Goal: Transaction & Acquisition: Subscribe to service/newsletter

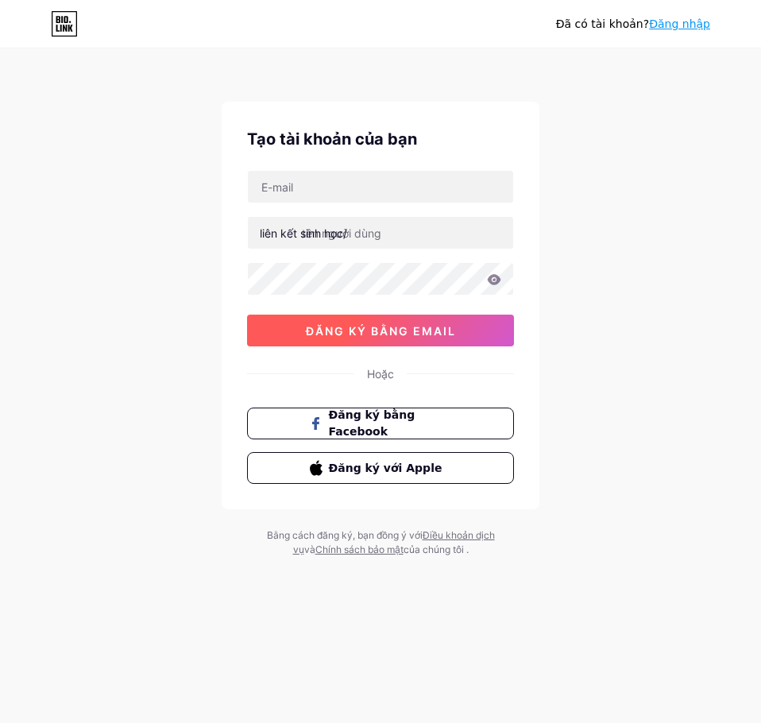
click at [422, 322] on button "đăng ký bằng email" at bounding box center [380, 331] width 267 height 32
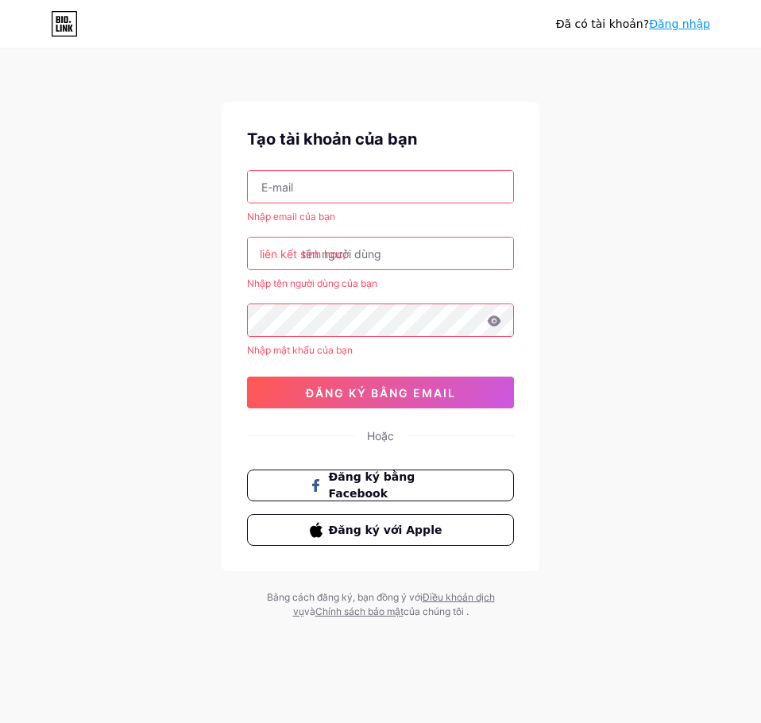
click at [416, 184] on input "text" at bounding box center [380, 187] width 265 height 32
type input "[EMAIL_ADDRESS][DOMAIN_NAME]"
click at [381, 249] on input "text" at bounding box center [380, 254] width 265 height 32
click at [273, 246] on div "liên kết sinh học/" at bounding box center [303, 254] width 87 height 17
click at [345, 239] on input "text" at bounding box center [380, 254] width 265 height 32
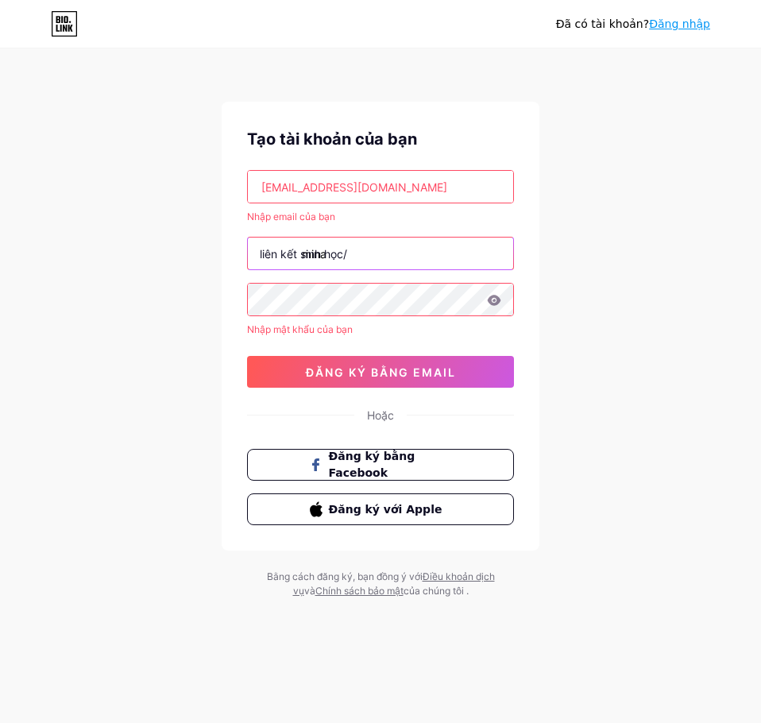
type input "mina"
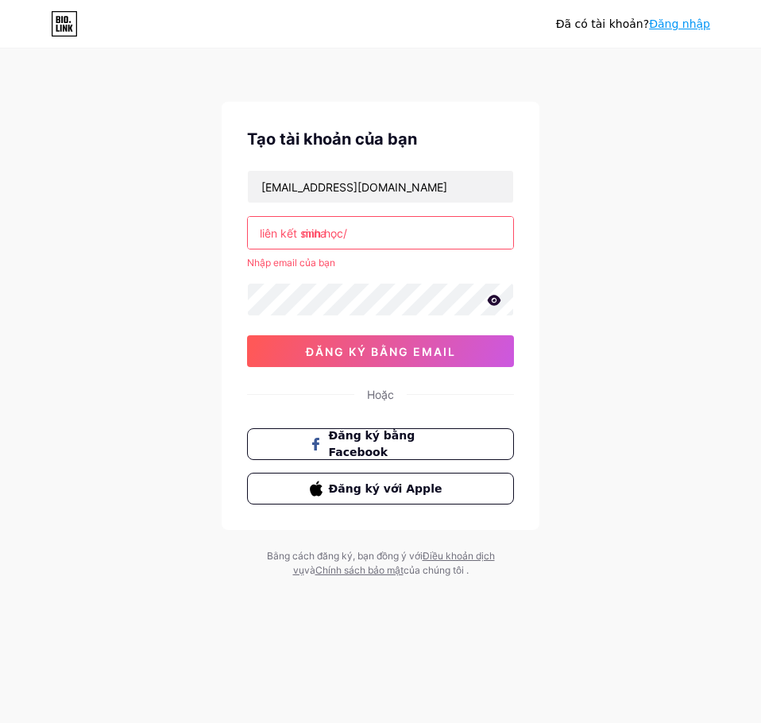
click at [497, 299] on icon at bounding box center [495, 300] width 14 height 10
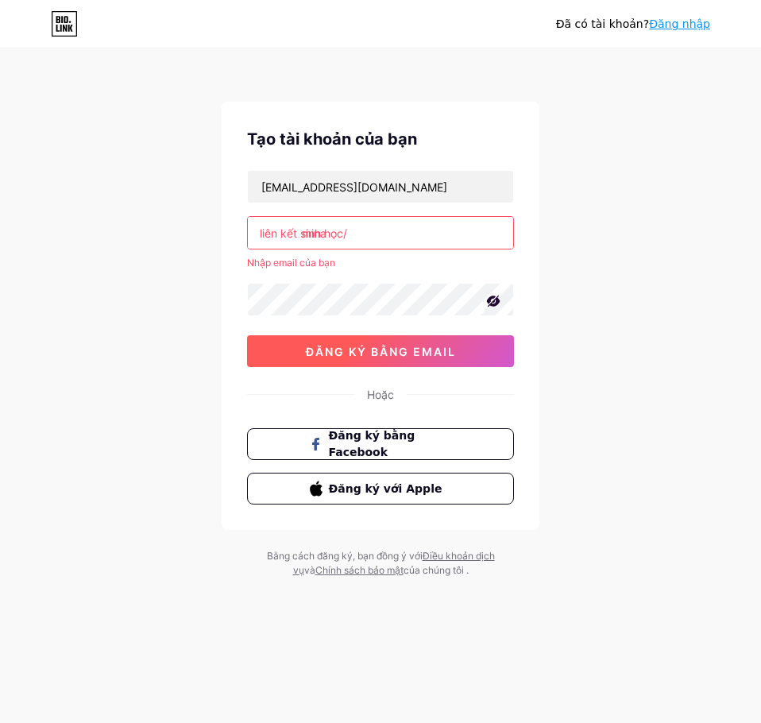
click at [432, 345] on font "đăng ký bằng email" at bounding box center [381, 352] width 150 height 14
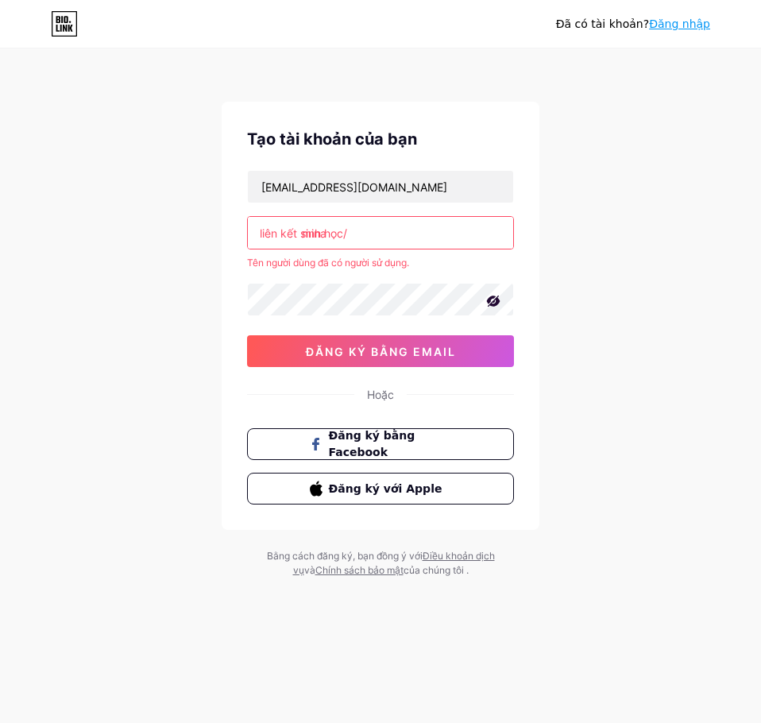
click at [378, 238] on input "mina" at bounding box center [380, 233] width 265 height 32
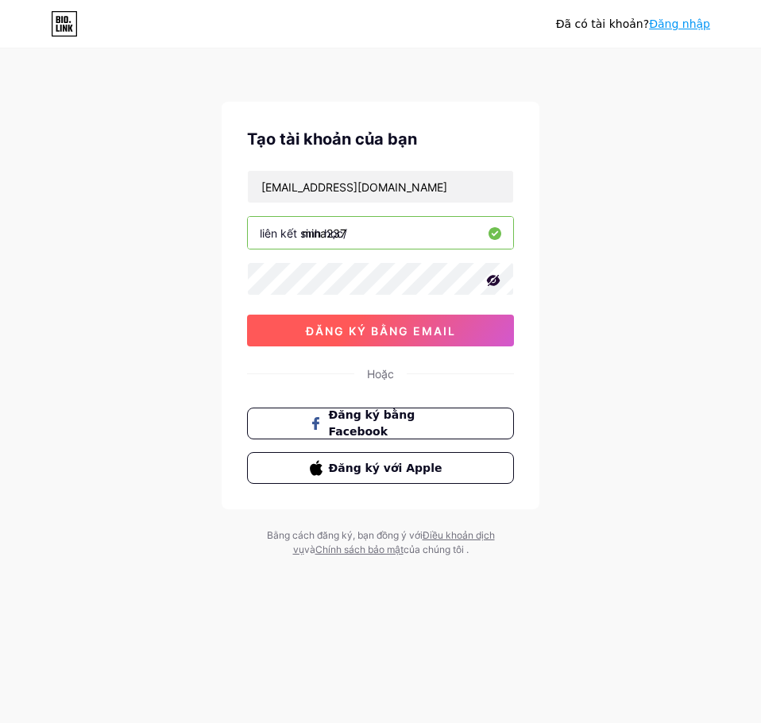
type input "mina237"
click at [426, 318] on button "đăng ký bằng email" at bounding box center [380, 331] width 267 height 32
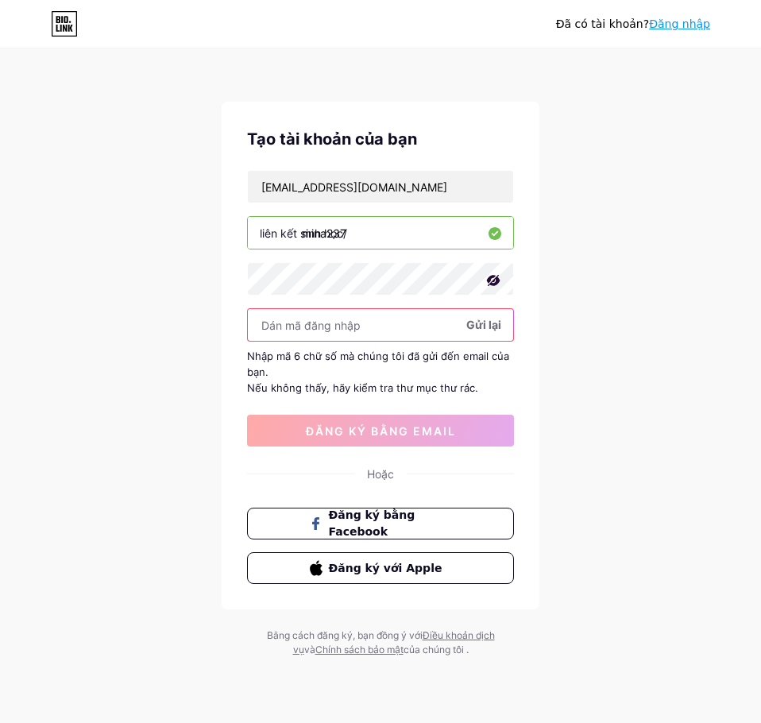
click at [364, 315] on input "text" at bounding box center [380, 325] width 265 height 32
paste input "os"
type input "os"
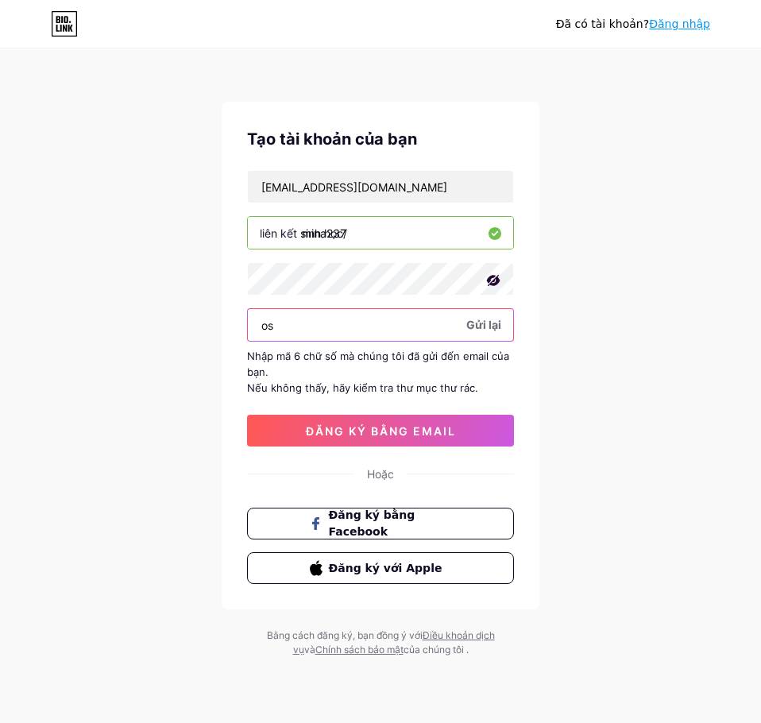
drag, startPoint x: 343, startPoint y: 328, endPoint x: 237, endPoint y: 332, distance: 106.5
click at [237, 332] on div "Tạo tài [PERSON_NAME] bạn [EMAIL_ADDRESS][DOMAIN_NAME] liên kết sinh học/ mina2…" at bounding box center [381, 356] width 318 height 508
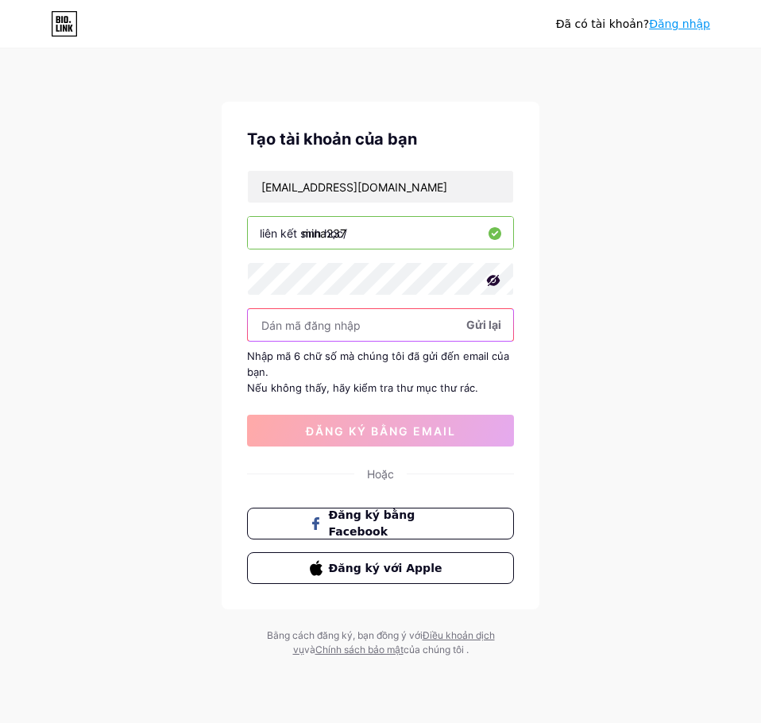
click at [385, 323] on input "text" at bounding box center [380, 325] width 265 height 32
paste input "121369"
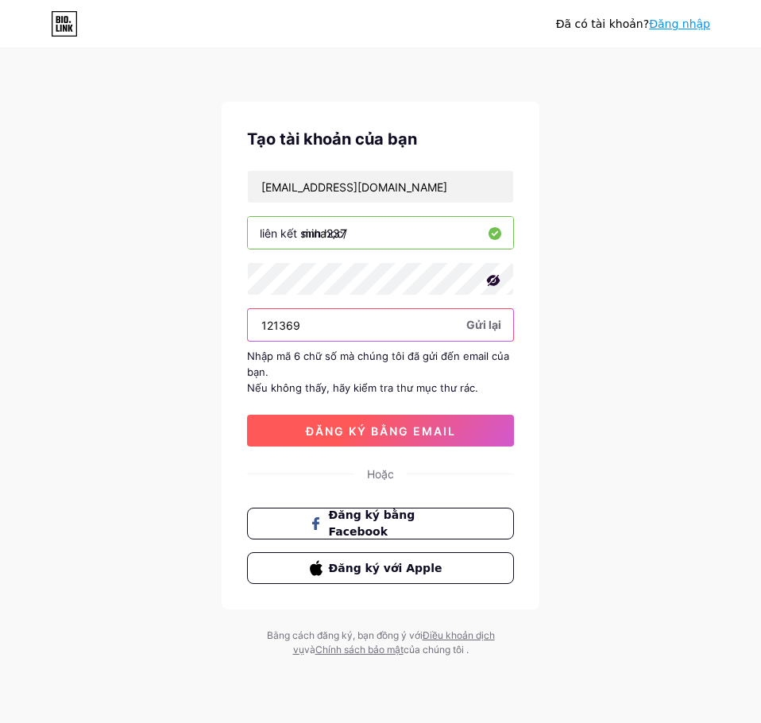
type input "121369"
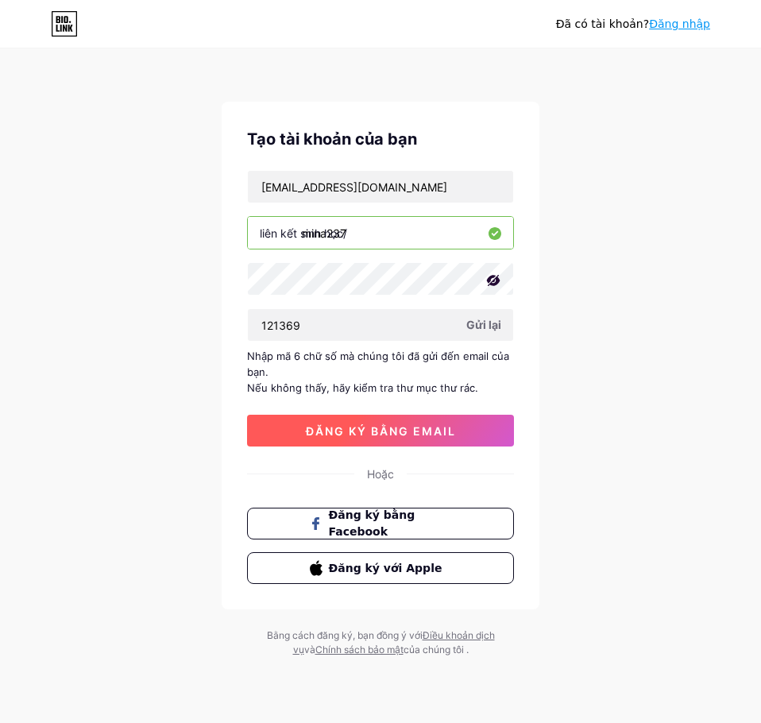
click at [434, 431] on font "đăng ký bằng email" at bounding box center [381, 431] width 150 height 14
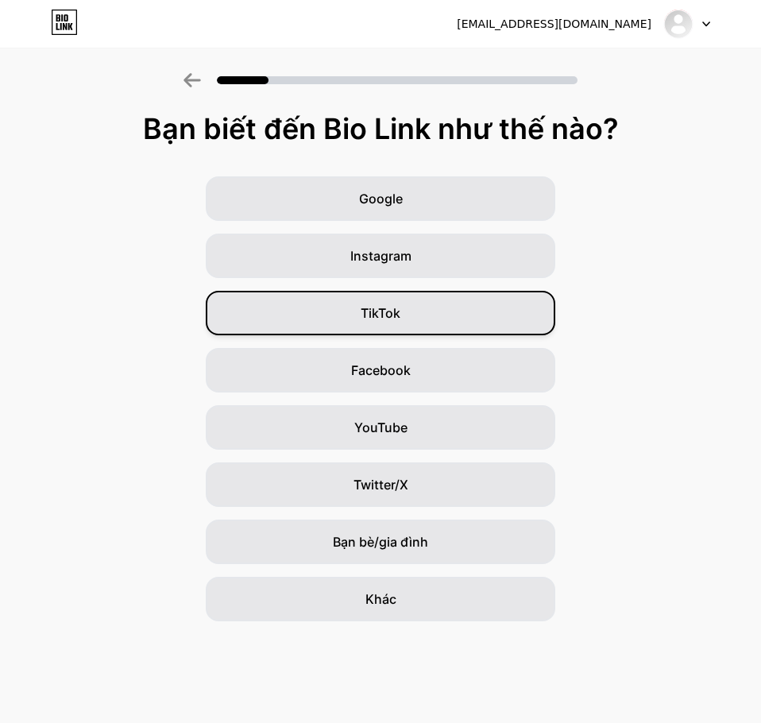
click at [429, 318] on div "TikTok" at bounding box center [381, 313] width 350 height 44
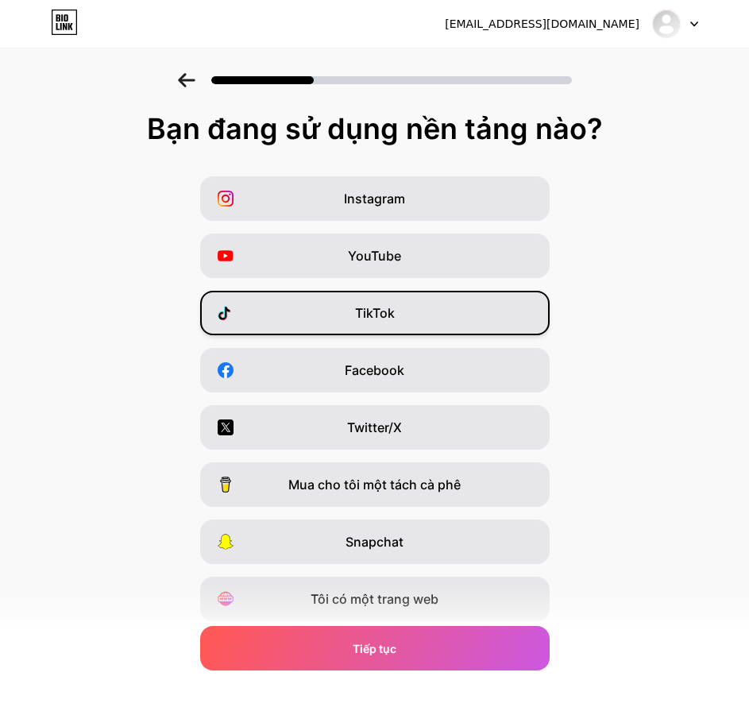
click at [438, 318] on div "TikTok" at bounding box center [375, 313] width 350 height 44
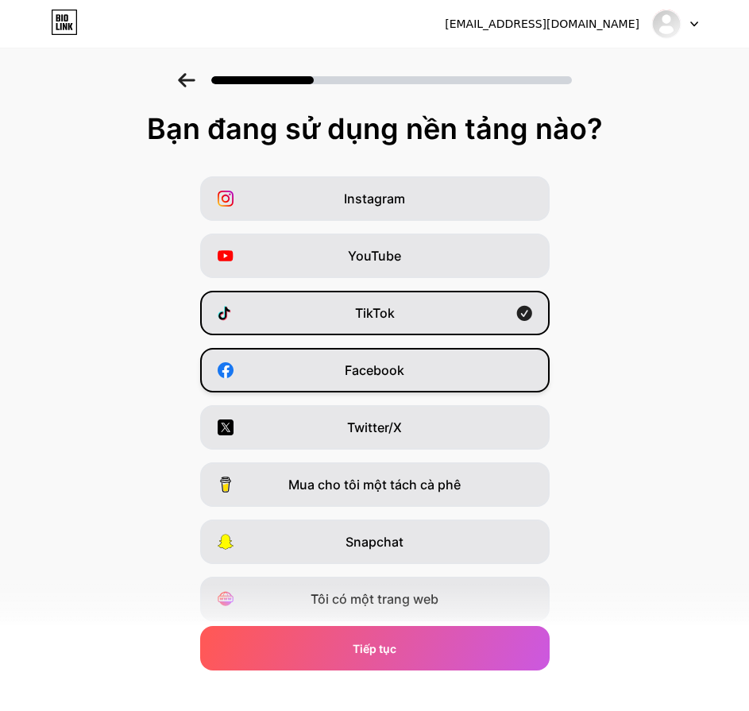
click at [419, 377] on div "Facebook" at bounding box center [375, 370] width 350 height 44
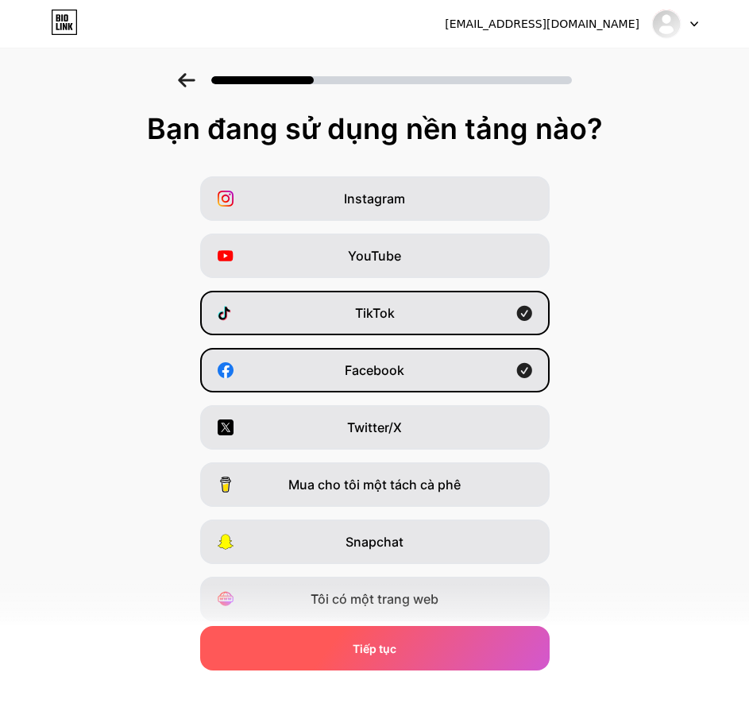
click at [451, 644] on div "Tiếp tục" at bounding box center [375, 648] width 350 height 44
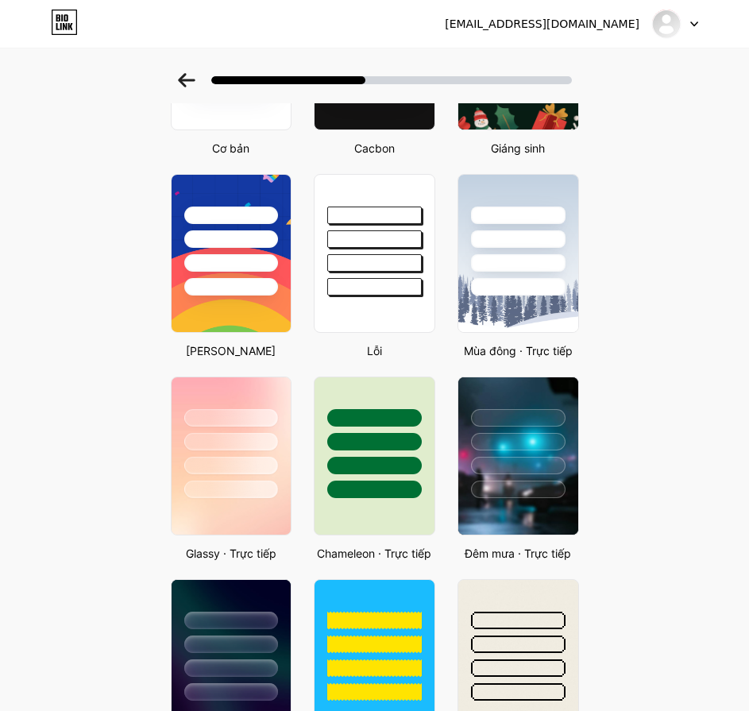
scroll to position [184, 0]
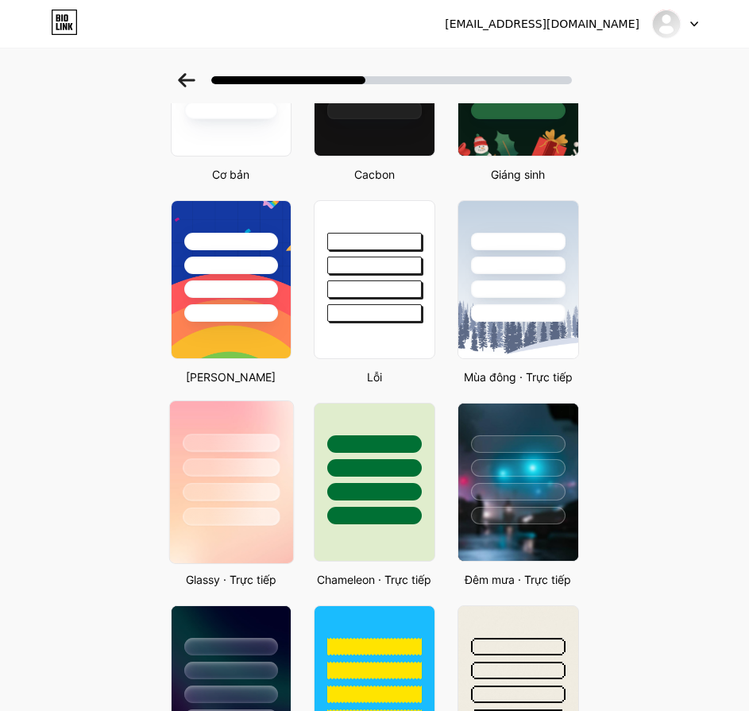
click at [257, 451] on div at bounding box center [231, 443] width 97 height 18
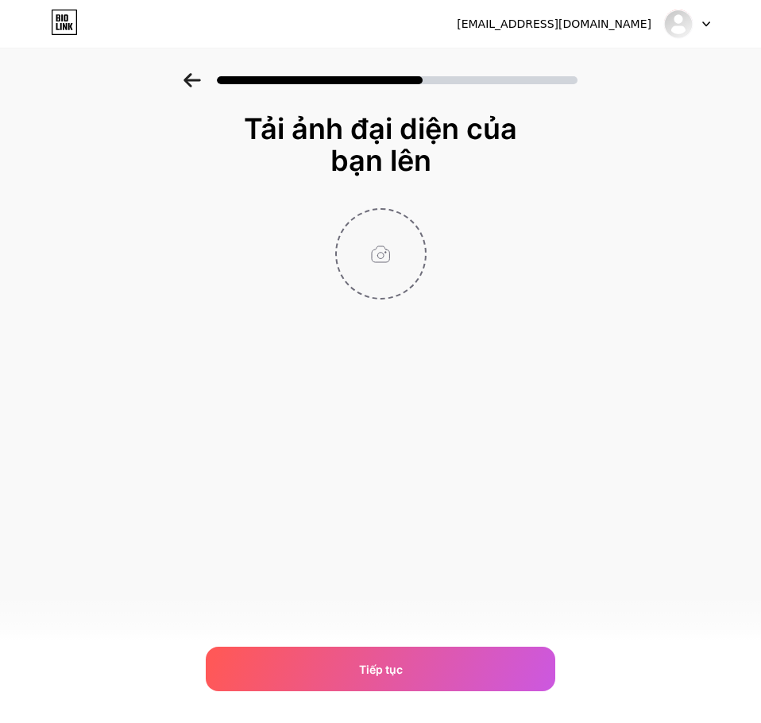
click at [383, 249] on input "file" at bounding box center [381, 254] width 88 height 88
type input "C:\fakepath\[PERSON_NAME]-mo-ta.jpg"
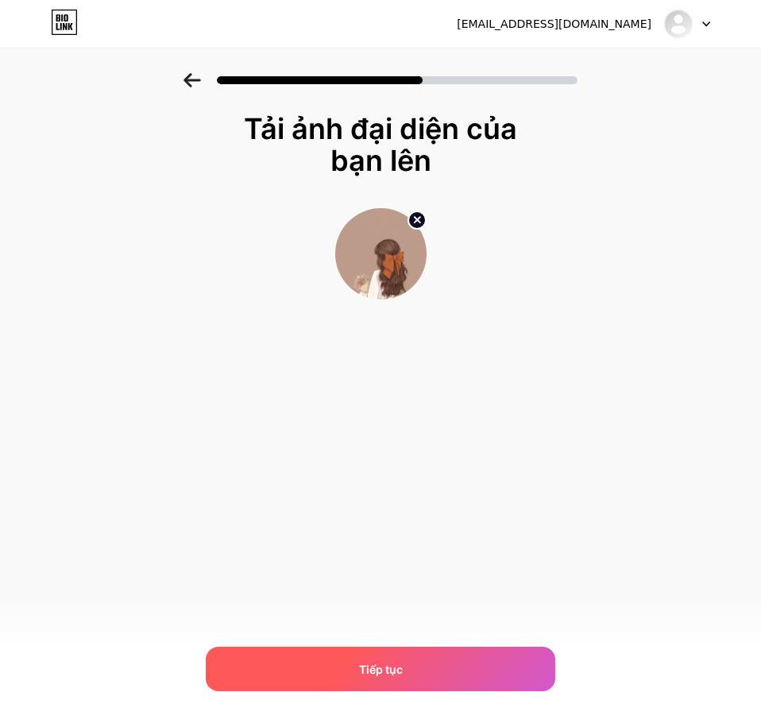
click at [443, 671] on div "Tiếp tục" at bounding box center [381, 669] width 350 height 44
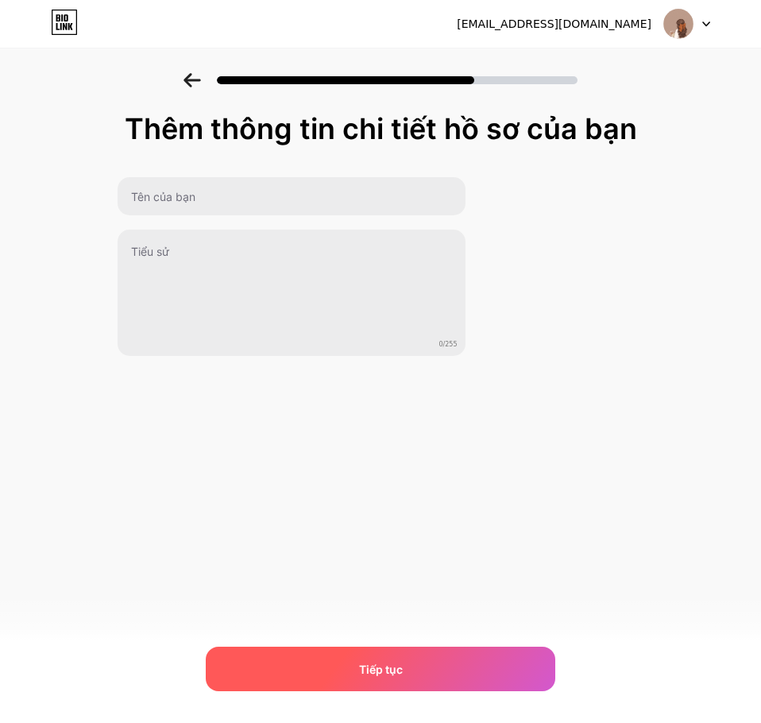
click at [397, 667] on font "Tiếp tục" at bounding box center [381, 670] width 44 height 14
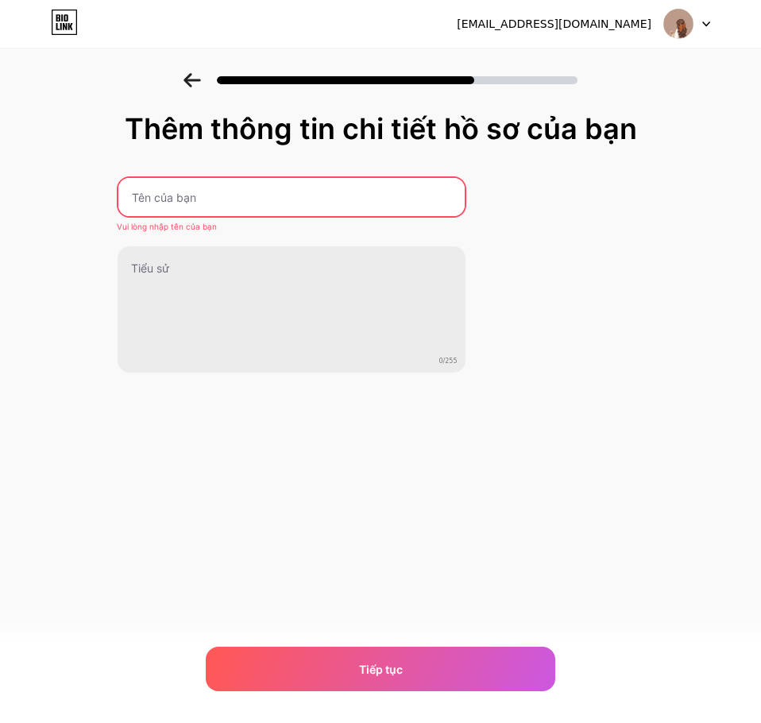
click at [348, 196] on input "text" at bounding box center [291, 197] width 346 height 38
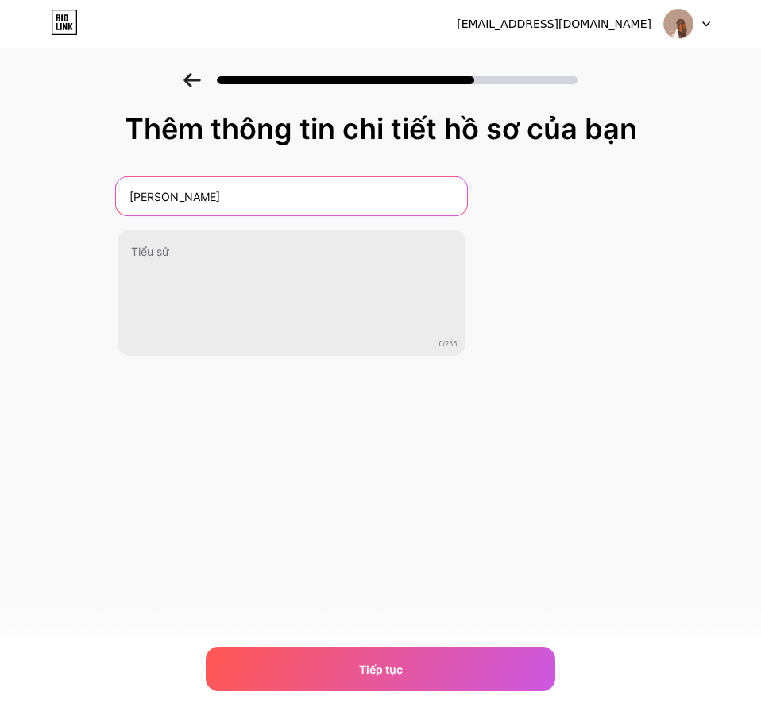
type input "[PERSON_NAME]"
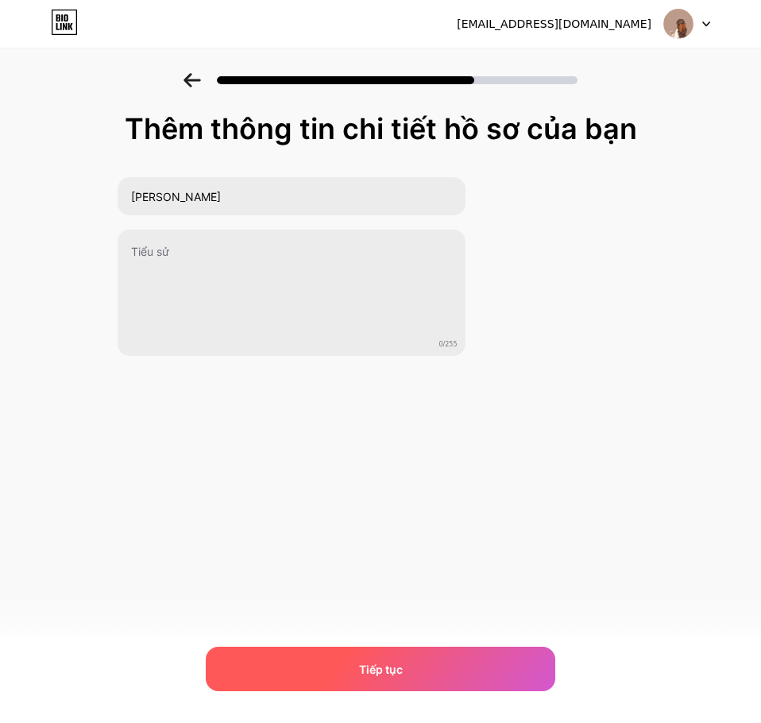
click at [432, 657] on div "Tiếp tục" at bounding box center [381, 669] width 350 height 44
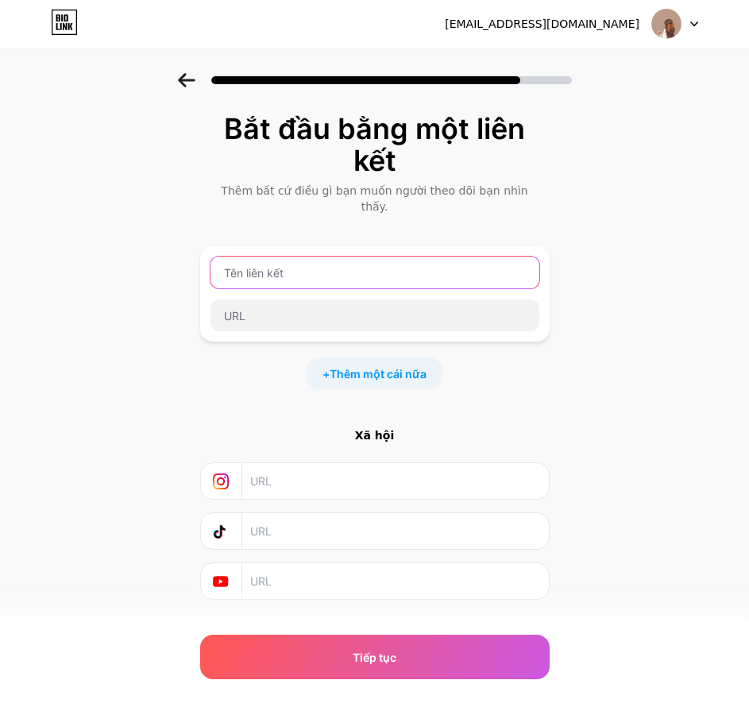
click at [337, 257] on input "text" at bounding box center [375, 273] width 329 height 32
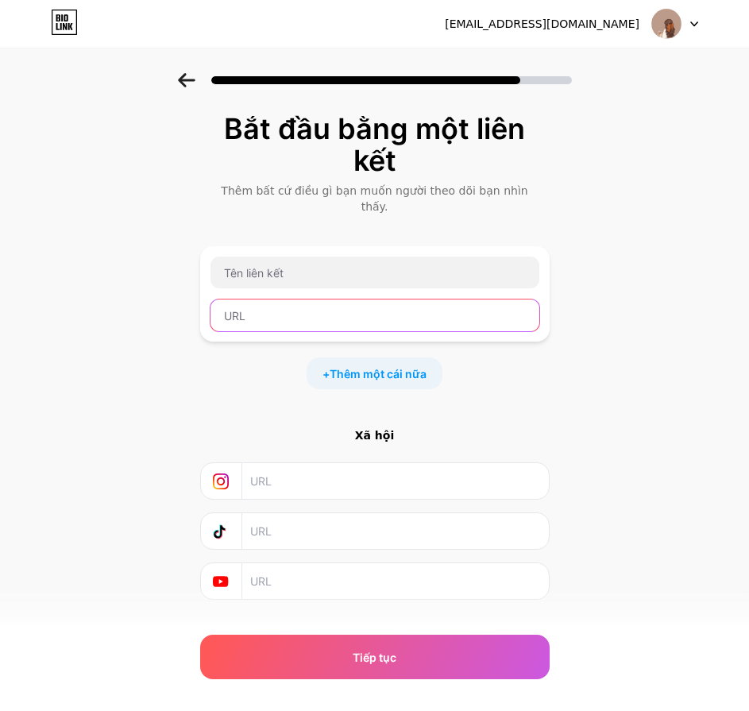
click at [317, 307] on input "text" at bounding box center [375, 316] width 329 height 32
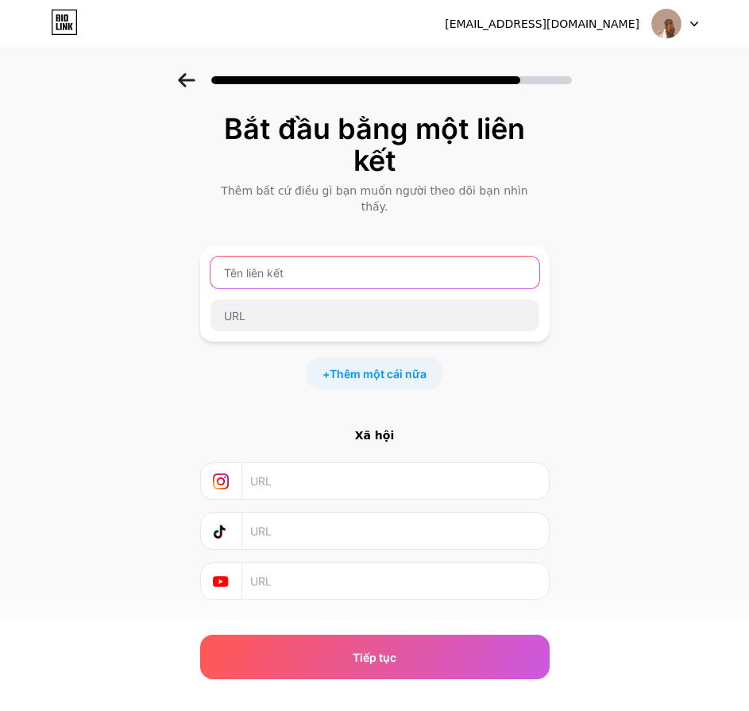
click at [407, 257] on input "text" at bounding box center [375, 273] width 329 height 32
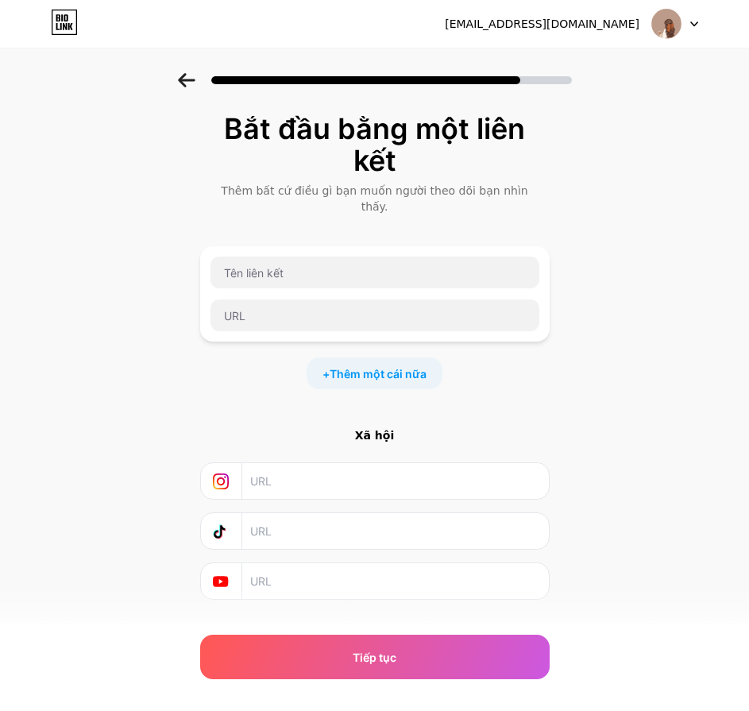
click at [392, 319] on div at bounding box center [375, 293] width 350 height 95
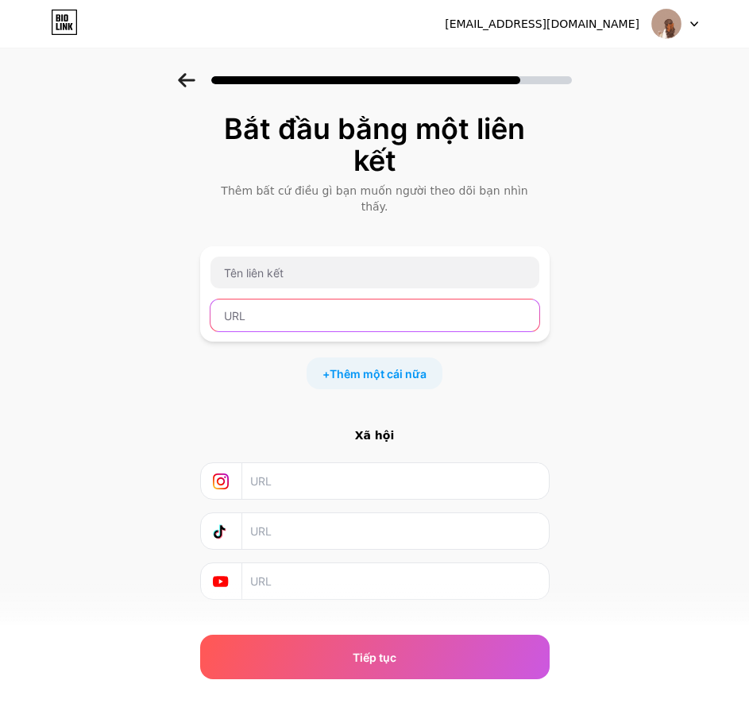
click at [396, 311] on input "text" at bounding box center [375, 316] width 329 height 32
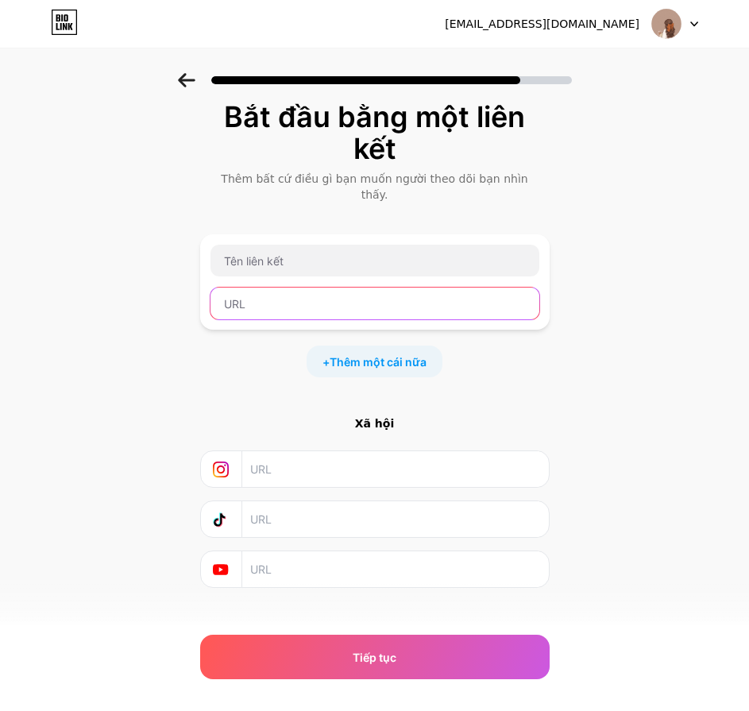
scroll to position [16, 0]
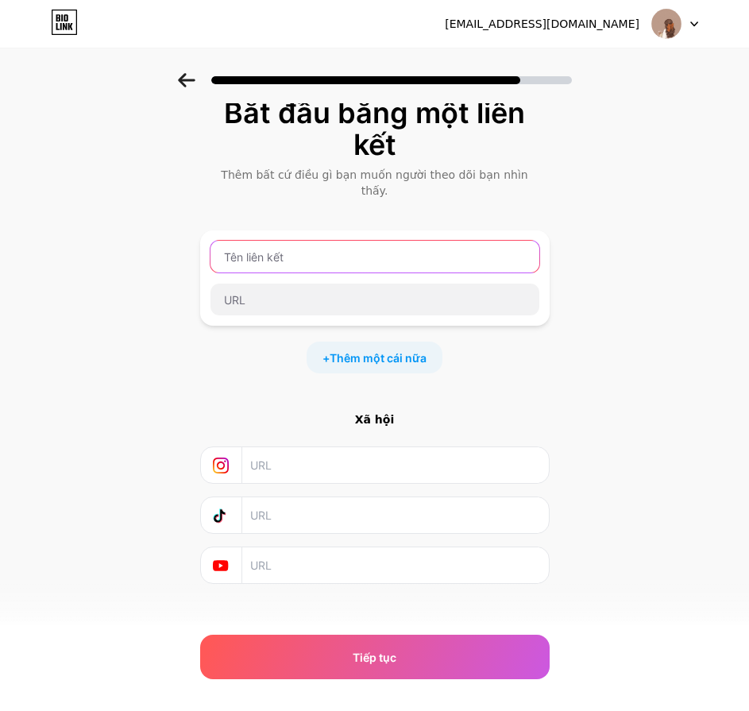
click at [361, 241] on input "text" at bounding box center [375, 257] width 329 height 32
click at [416, 241] on input "text" at bounding box center [375, 257] width 329 height 32
drag, startPoint x: 416, startPoint y: 241, endPoint x: 361, endPoint y: 238, distance: 55.7
click at [361, 241] on input "text" at bounding box center [375, 257] width 329 height 32
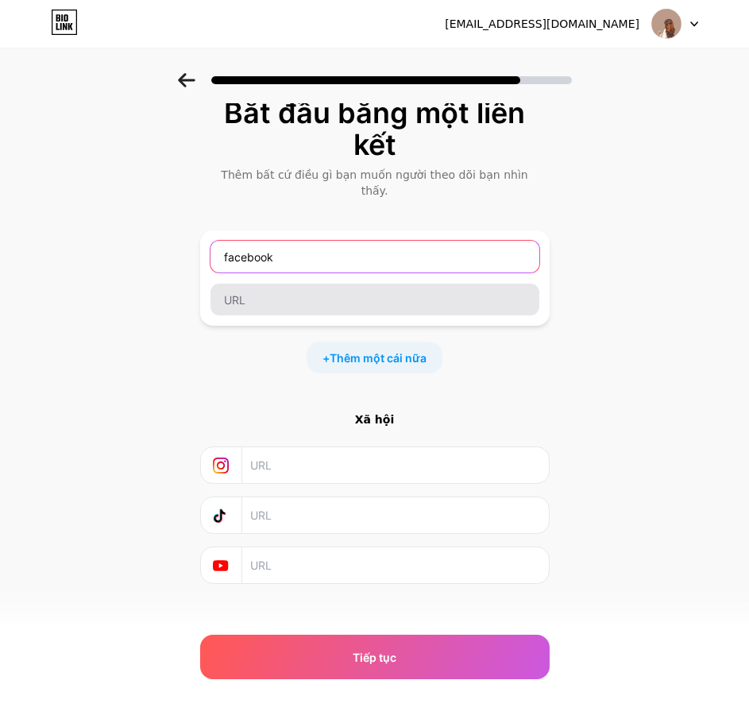
type input "facebook"
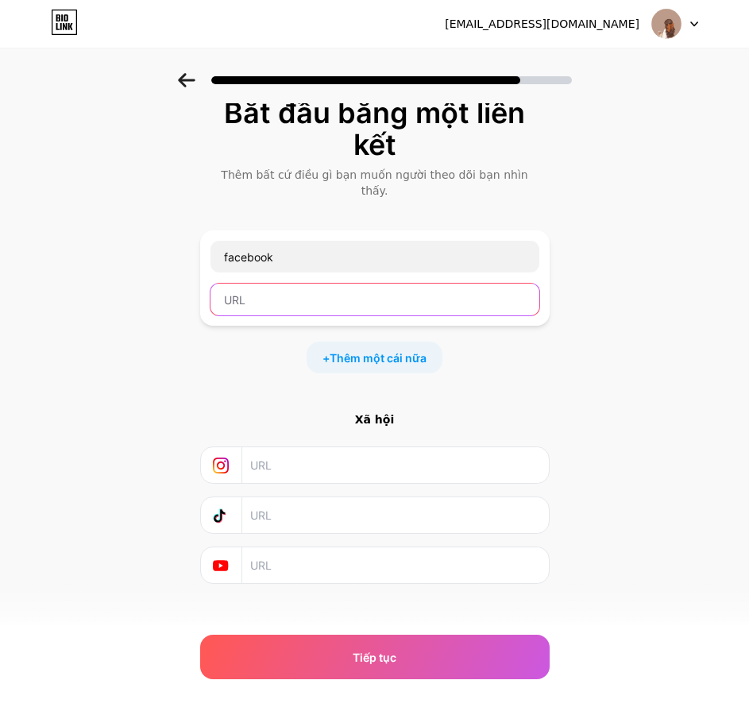
click at [340, 284] on input "text" at bounding box center [375, 300] width 329 height 32
paste input "[URL][DOMAIN_NAME]"
type input "[URL][DOMAIN_NAME]"
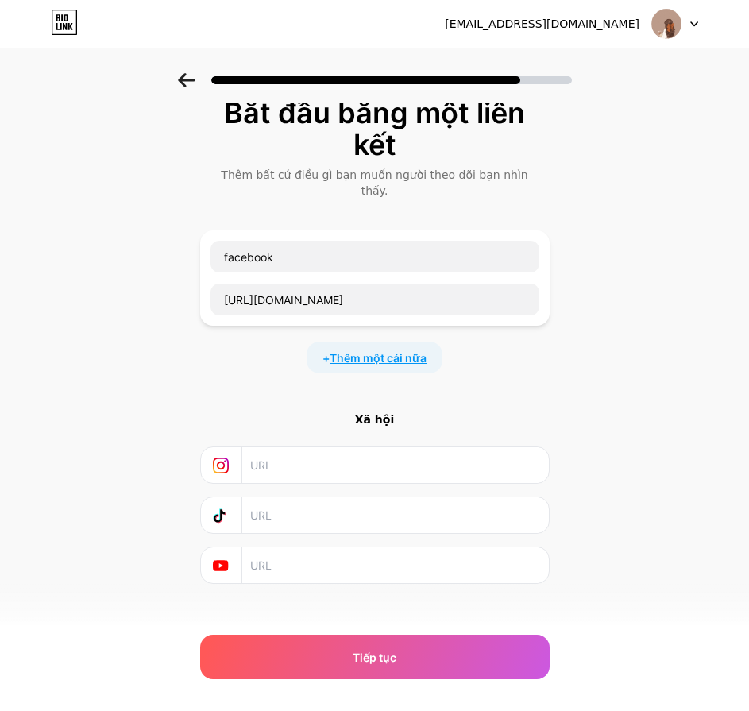
scroll to position [0, 0]
click at [416, 351] on font "Thêm một cái nữa" at bounding box center [378, 358] width 97 height 14
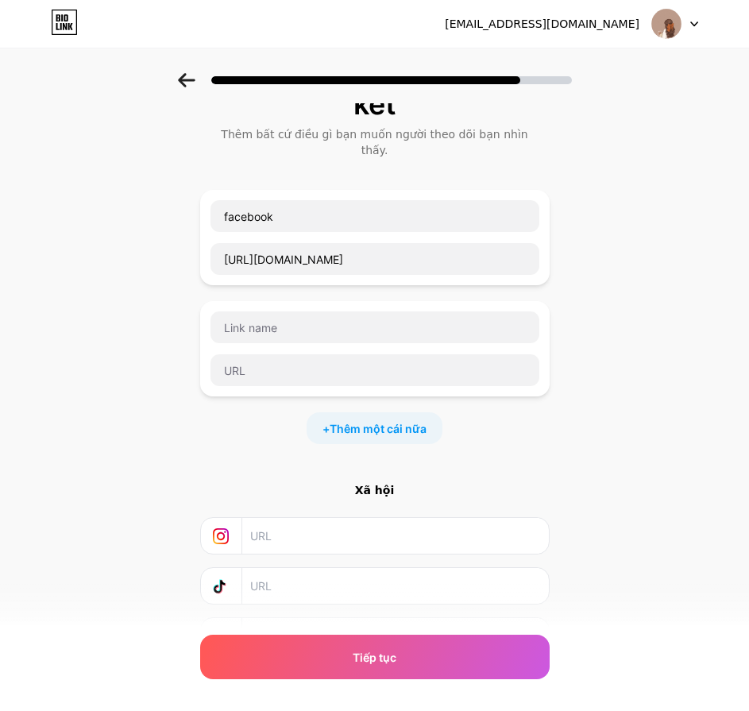
scroll to position [127, 0]
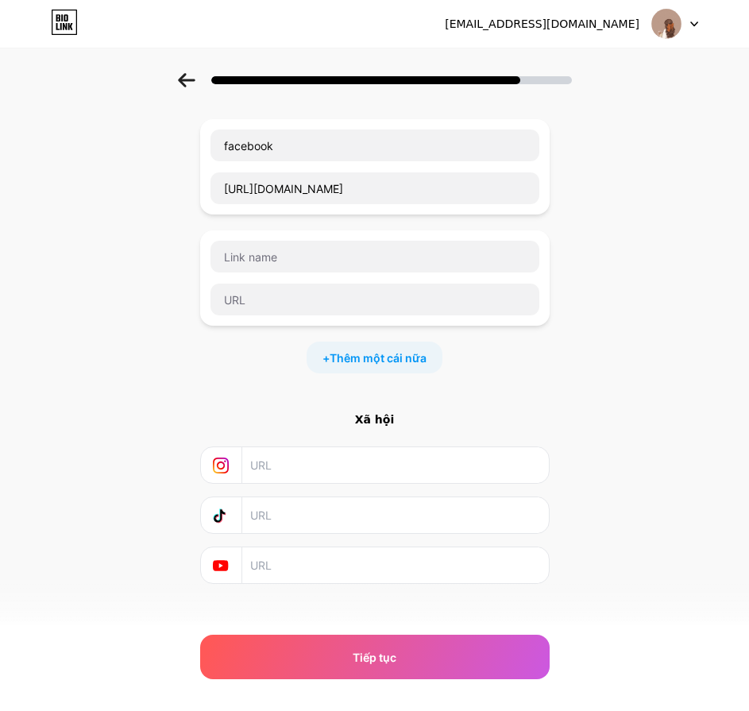
click at [280, 505] on input "text" at bounding box center [394, 515] width 288 height 36
click at [337, 458] on input "text" at bounding box center [394, 465] width 288 height 36
click at [315, 551] on input "text" at bounding box center [394, 565] width 288 height 36
click at [346, 497] on input "text" at bounding box center [394, 515] width 288 height 36
click at [361, 455] on input "text" at bounding box center [394, 465] width 288 height 36
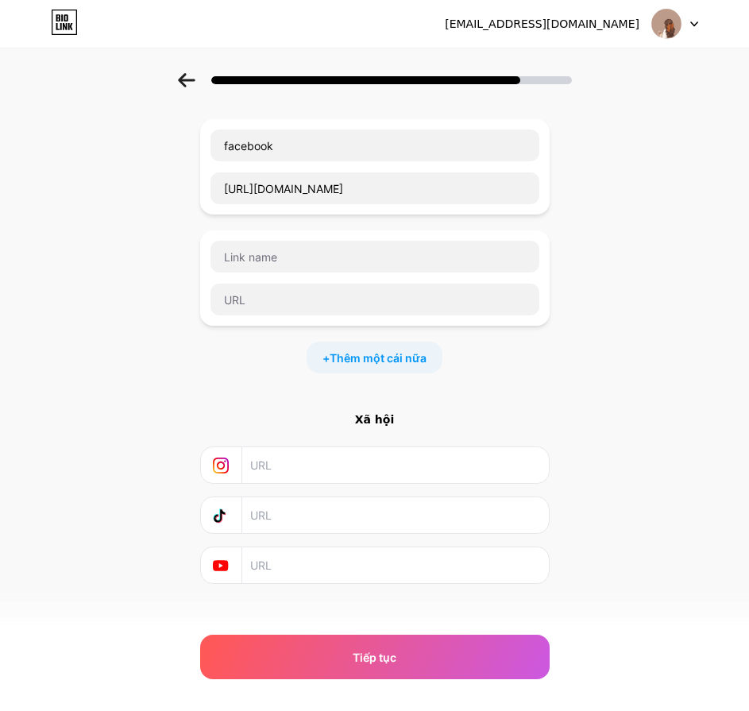
click at [364, 449] on input "text" at bounding box center [394, 465] width 288 height 36
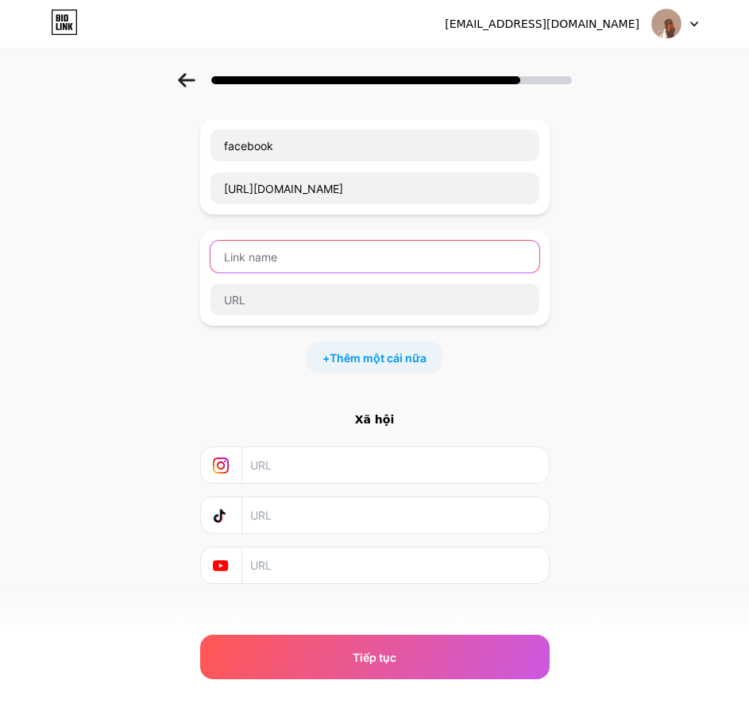
click at [343, 241] on input "text" at bounding box center [375, 257] width 329 height 32
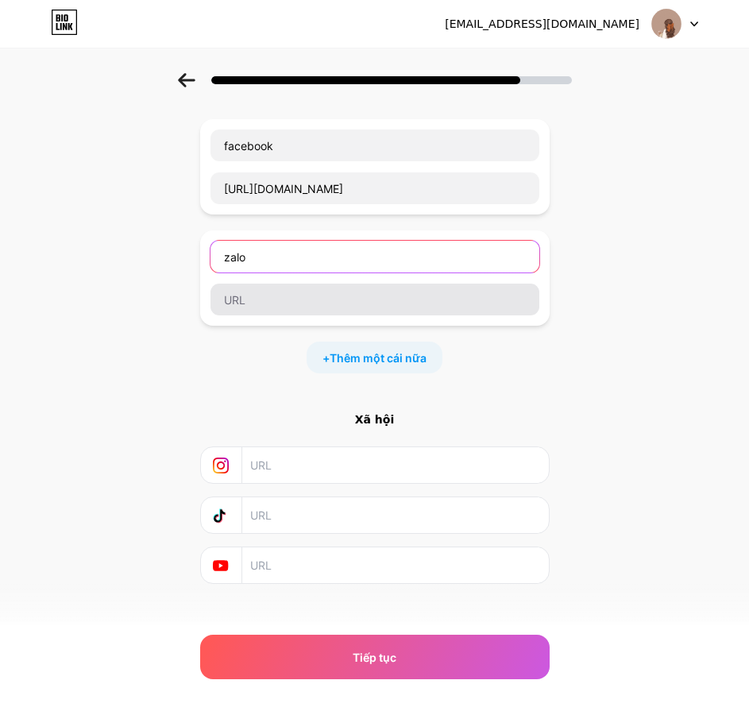
type input "zalo"
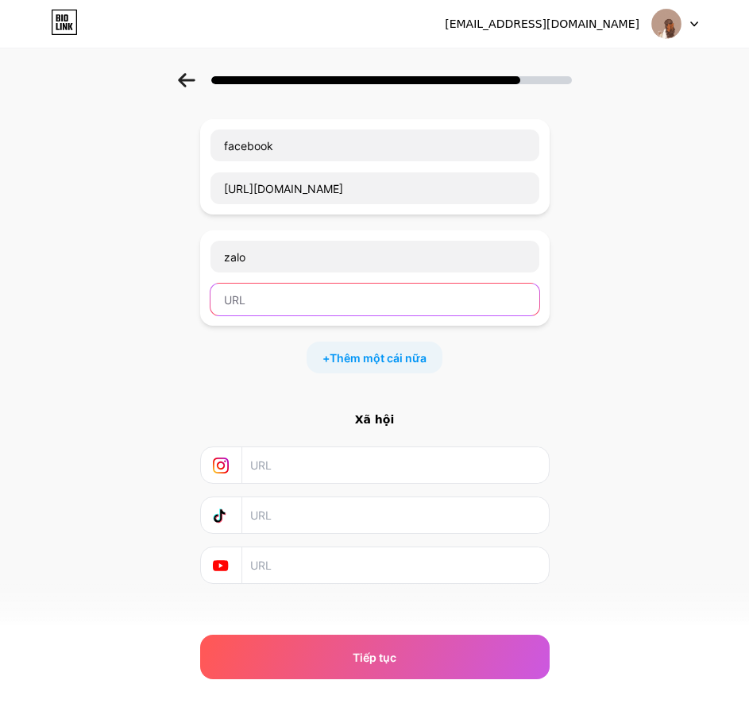
click at [340, 291] on input "text" at bounding box center [375, 300] width 329 height 32
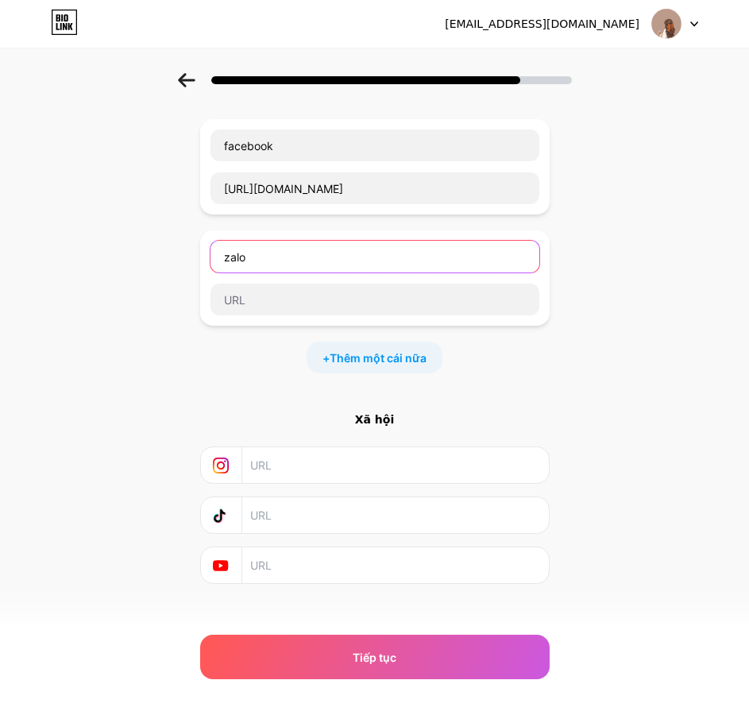
drag, startPoint x: 311, startPoint y: 249, endPoint x: 211, endPoint y: 251, distance: 100.1
click at [211, 251] on div "zalo" at bounding box center [375, 277] width 350 height 95
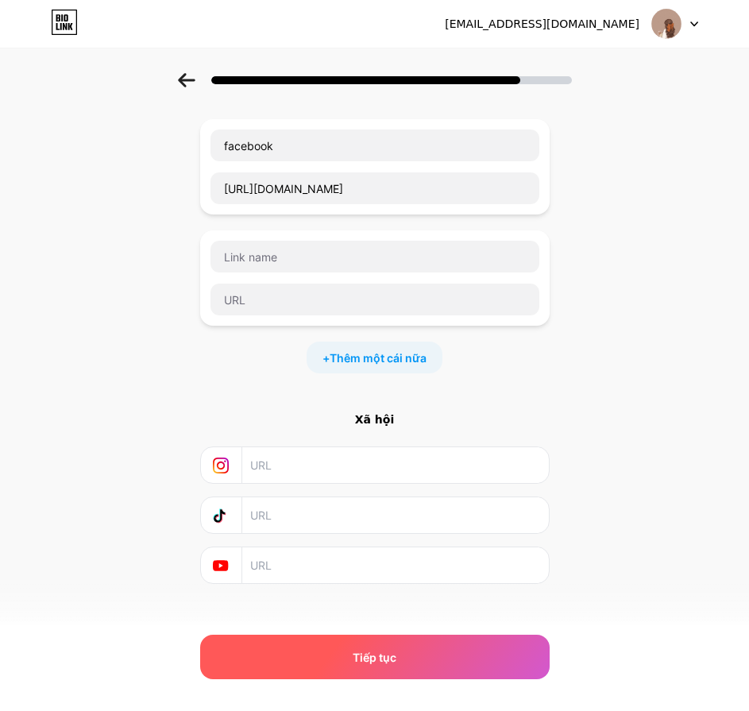
click at [452, 655] on div "Tiếp tục" at bounding box center [375, 657] width 350 height 44
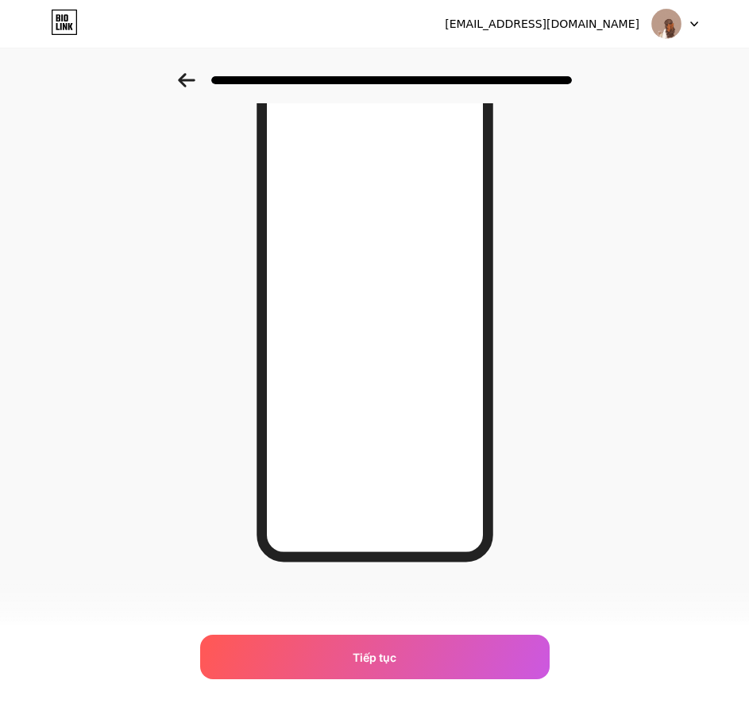
scroll to position [87, 0]
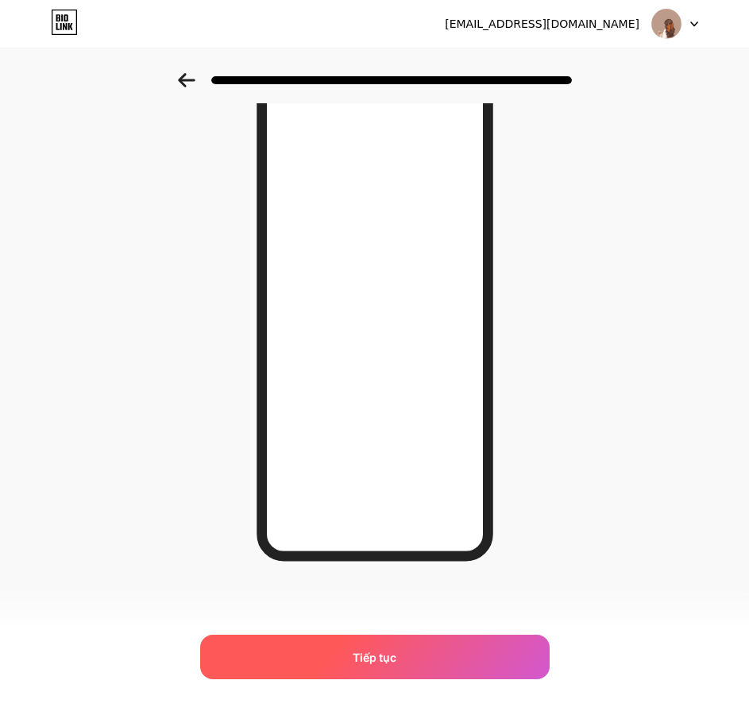
click at [418, 654] on div "Tiếp tục" at bounding box center [375, 657] width 350 height 44
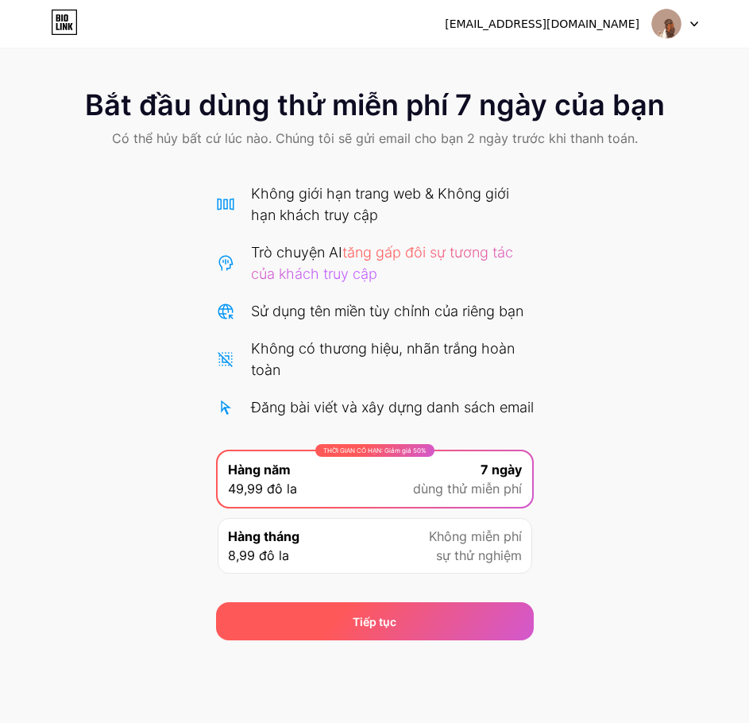
click at [448, 640] on div "Tiếp tục" at bounding box center [375, 621] width 318 height 38
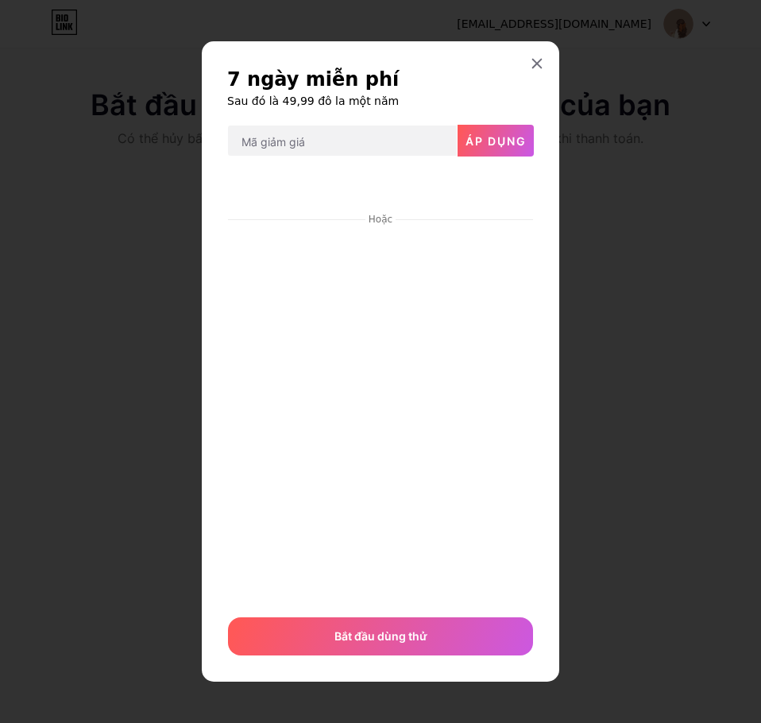
click at [644, 354] on div at bounding box center [380, 361] width 761 height 723
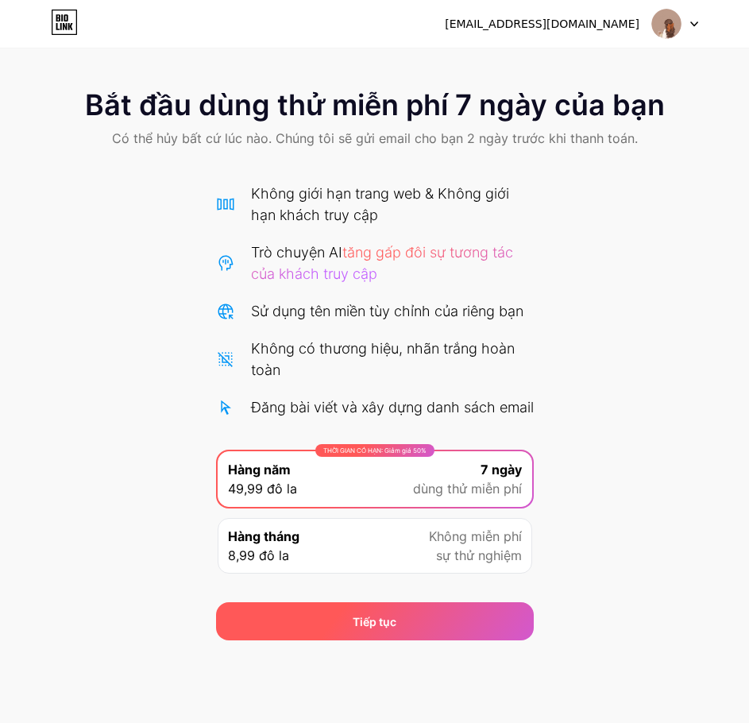
click at [394, 628] on font "Tiếp tục" at bounding box center [375, 622] width 44 height 14
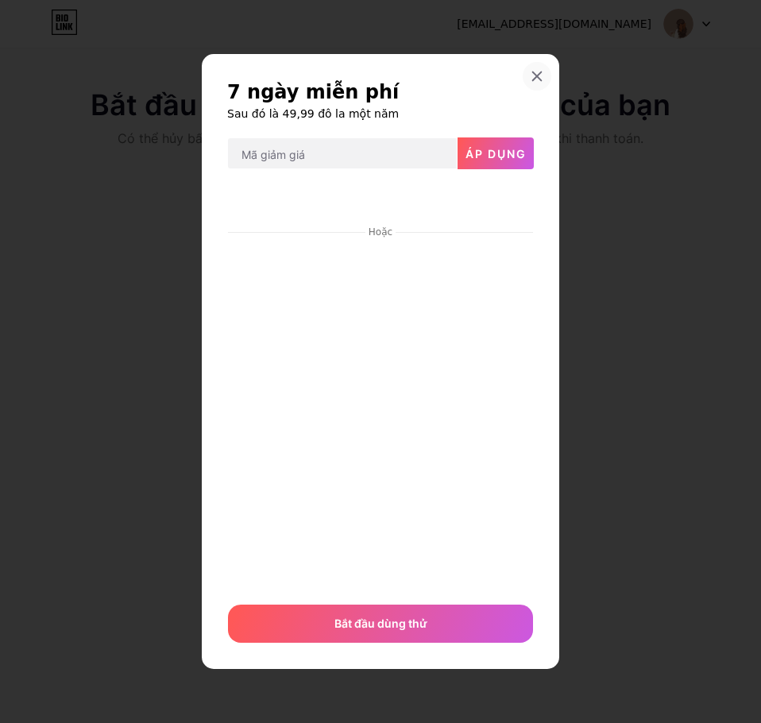
click at [538, 73] on icon at bounding box center [537, 76] width 13 height 13
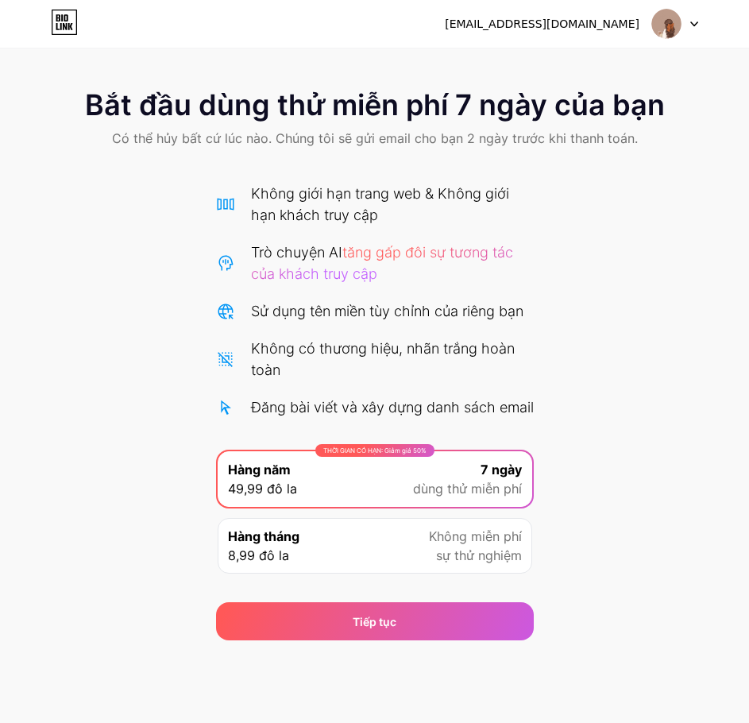
click at [440, 563] on font "sự thử nghiệm" at bounding box center [479, 555] width 86 height 16
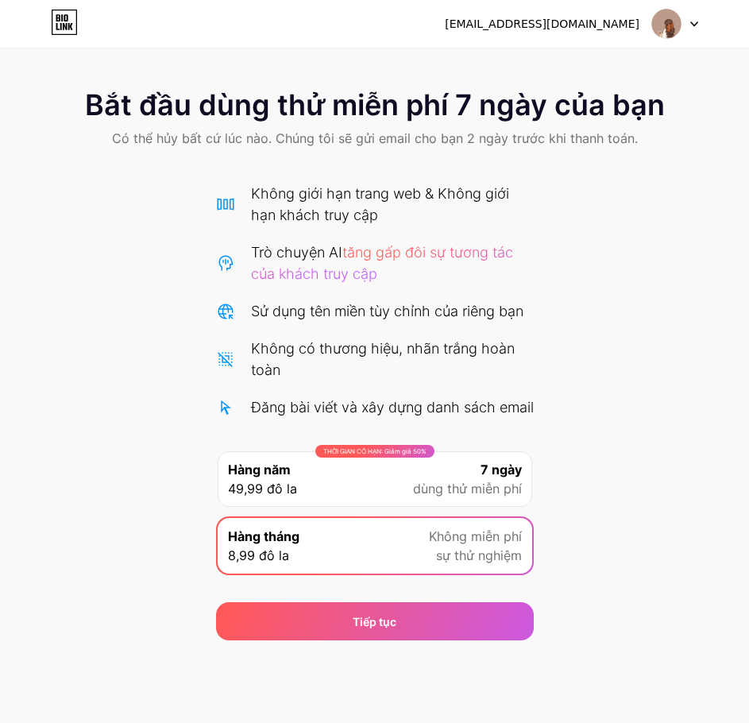
click at [689, 21] on div at bounding box center [675, 24] width 46 height 29
click at [626, 205] on div "Bắt đầu dùng thử miễn phí 7 ngày của bạn Có thể hủy bất cứ lúc nào. Chúng tôi s…" at bounding box center [374, 356] width 749 height 567
click at [521, 478] on font "7 ngày" at bounding box center [501, 470] width 41 height 16
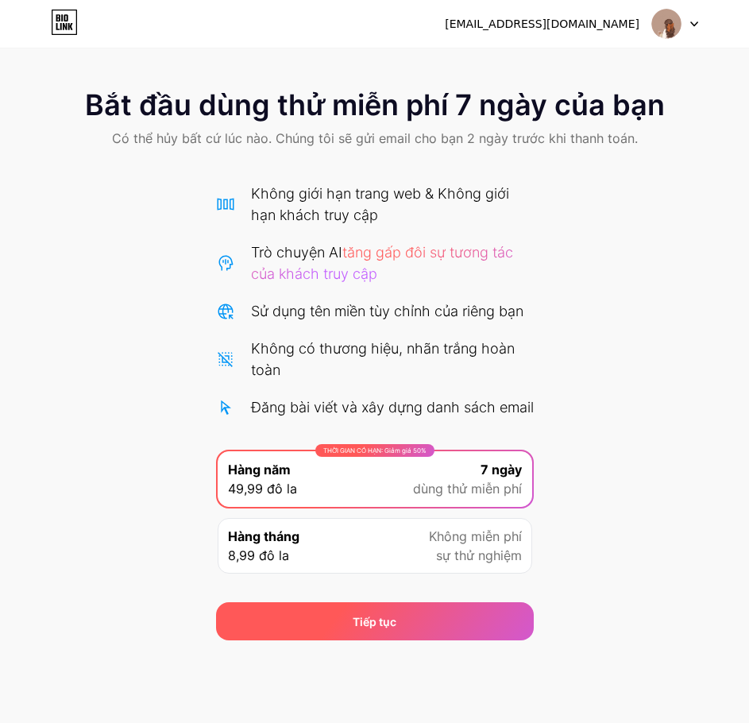
click at [456, 640] on div "Tiếp tục" at bounding box center [375, 621] width 318 height 38
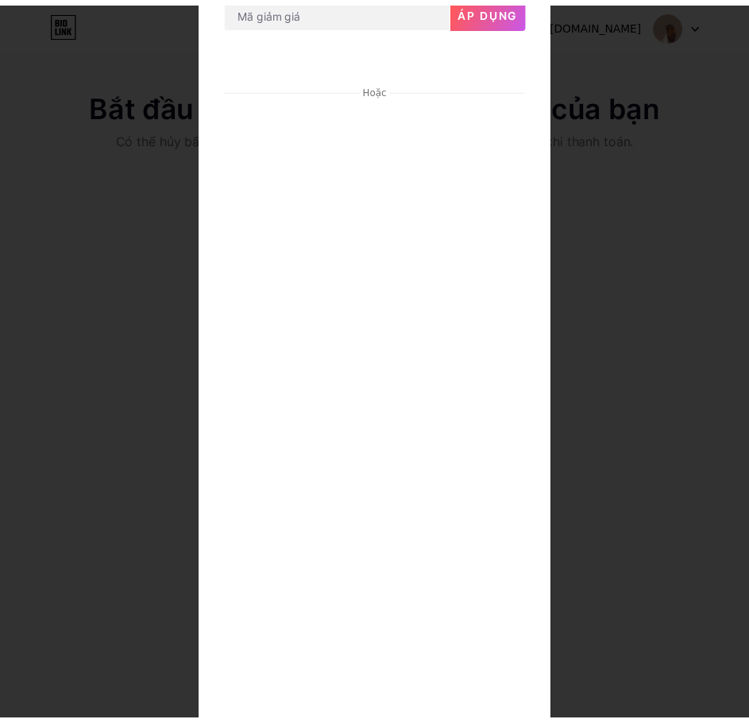
scroll to position [283, 0]
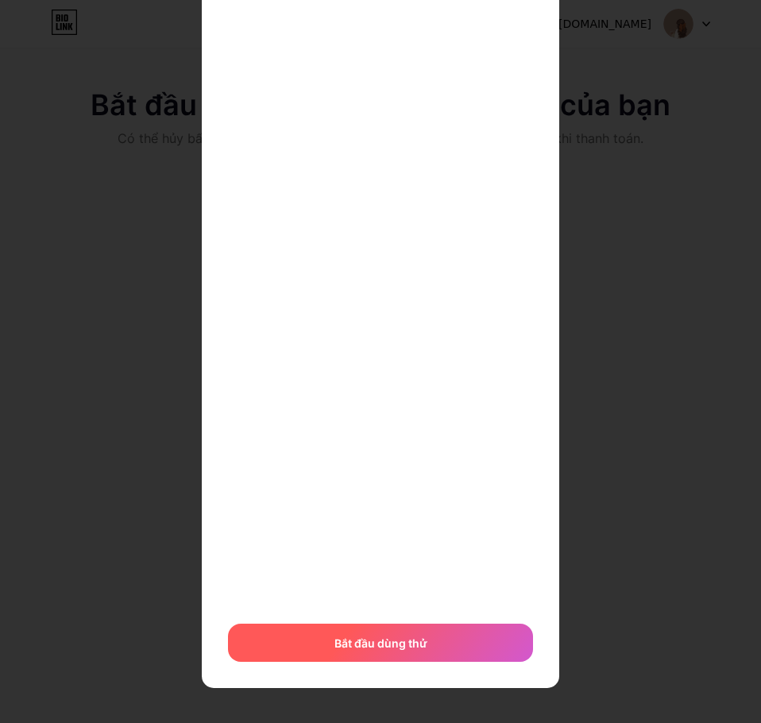
click at [445, 649] on div "Bắt đầu dùng thử" at bounding box center [380, 643] width 305 height 38
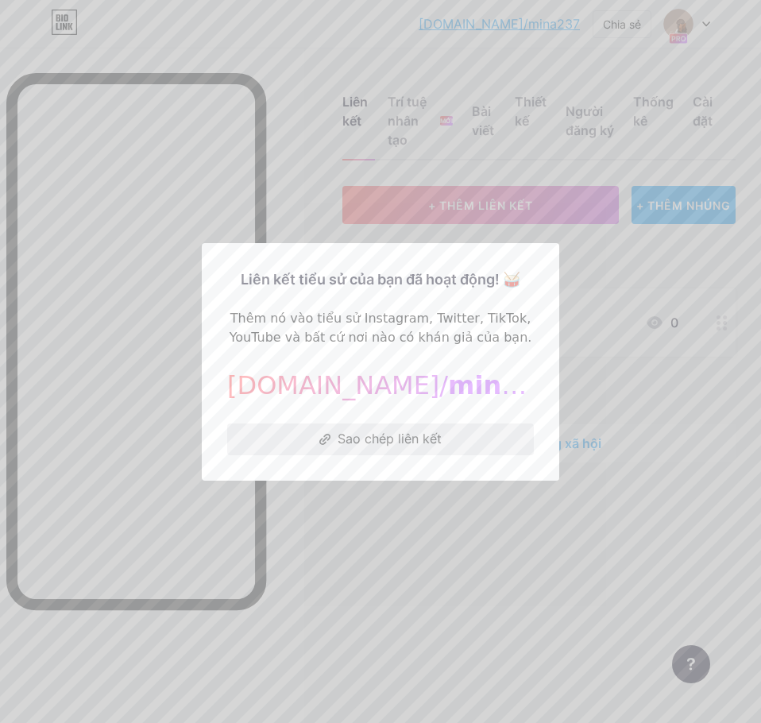
click at [373, 441] on font "Sao chép liên kết" at bounding box center [390, 439] width 104 height 16
drag, startPoint x: 721, startPoint y: 721, endPoint x: 400, endPoint y: 435, distance: 431.1
click at [400, 435] on font "Sao chép liên kết" at bounding box center [390, 439] width 104 height 16
click at [649, 265] on div at bounding box center [380, 361] width 761 height 723
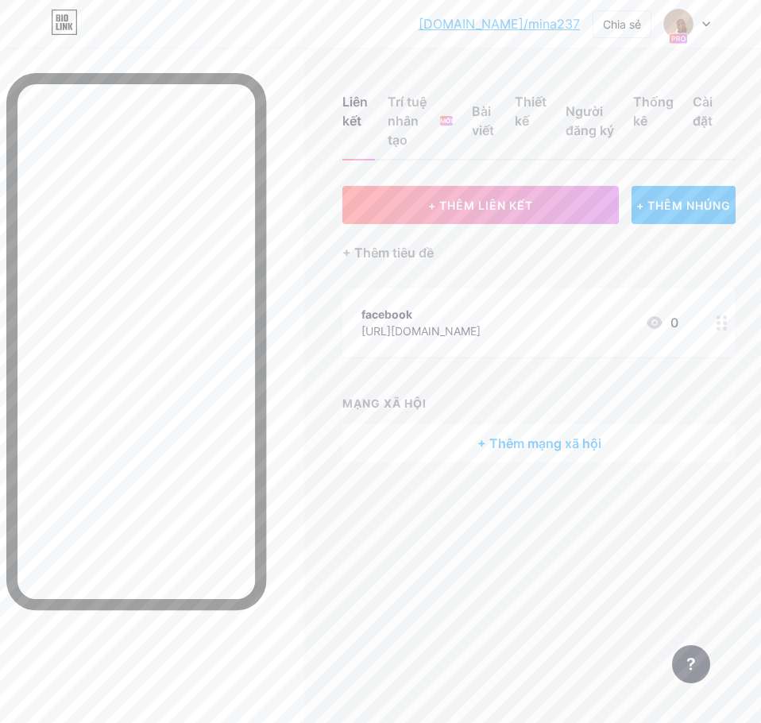
click at [586, 271] on div "+ THÊM LIÊN KẾT + THÊM [PERSON_NAME] + Thêm [PERSON_NAME] đề facebook [URL][DOM…" at bounding box center [538, 324] width 393 height 276
click at [699, 23] on div at bounding box center [687, 24] width 46 height 29
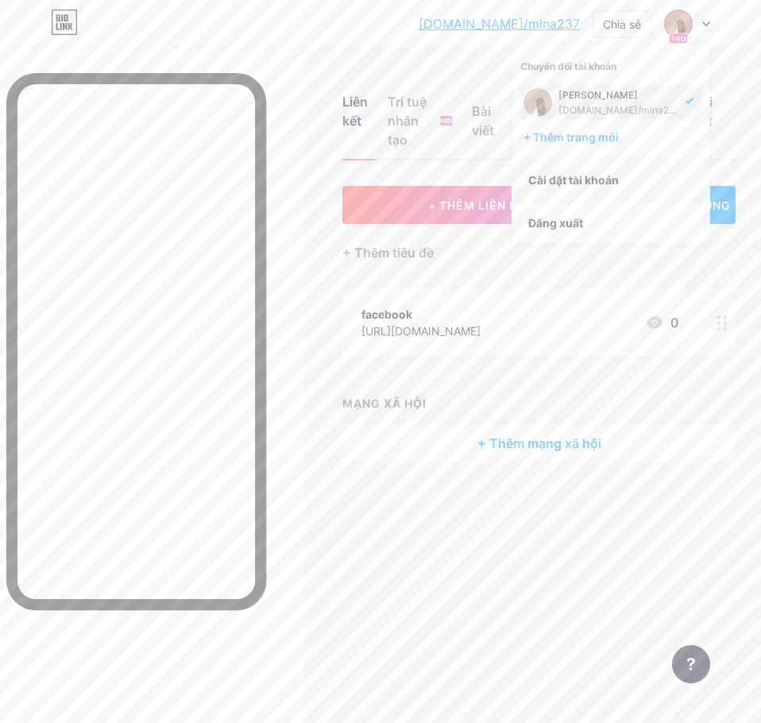
click at [622, 184] on link "Cài đặt tài khoản" at bounding box center [610, 180] width 197 height 43
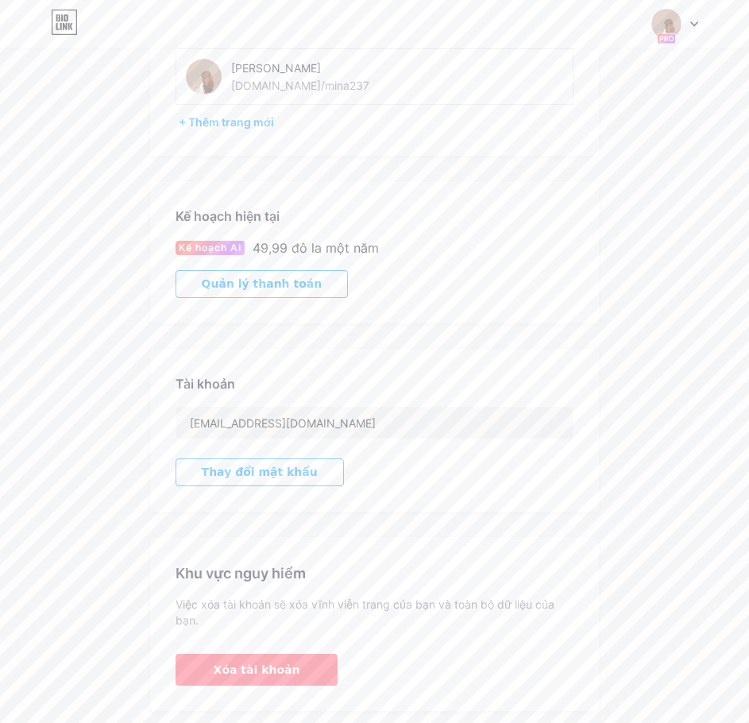
scroll to position [102, 0]
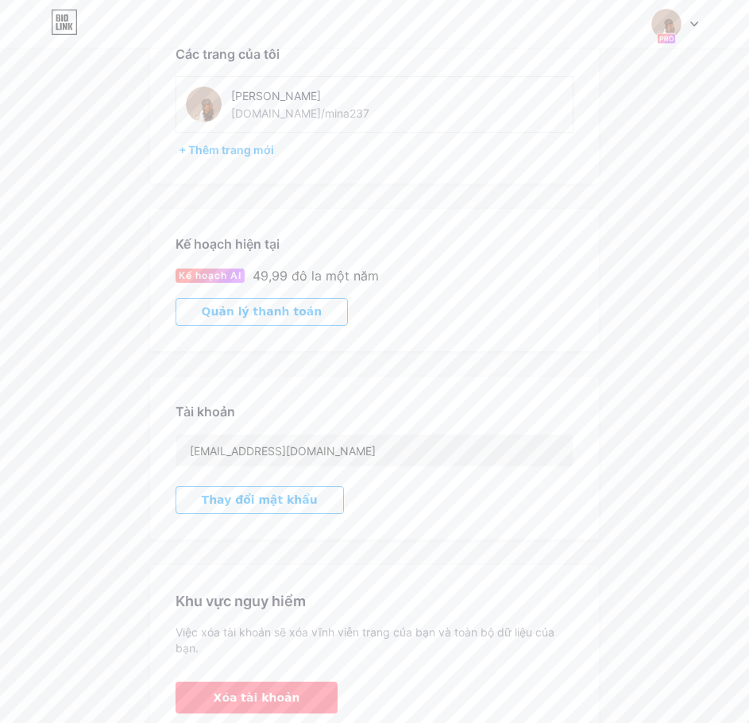
click at [261, 316] on font "Quản lý thanh toán" at bounding box center [262, 311] width 121 height 13
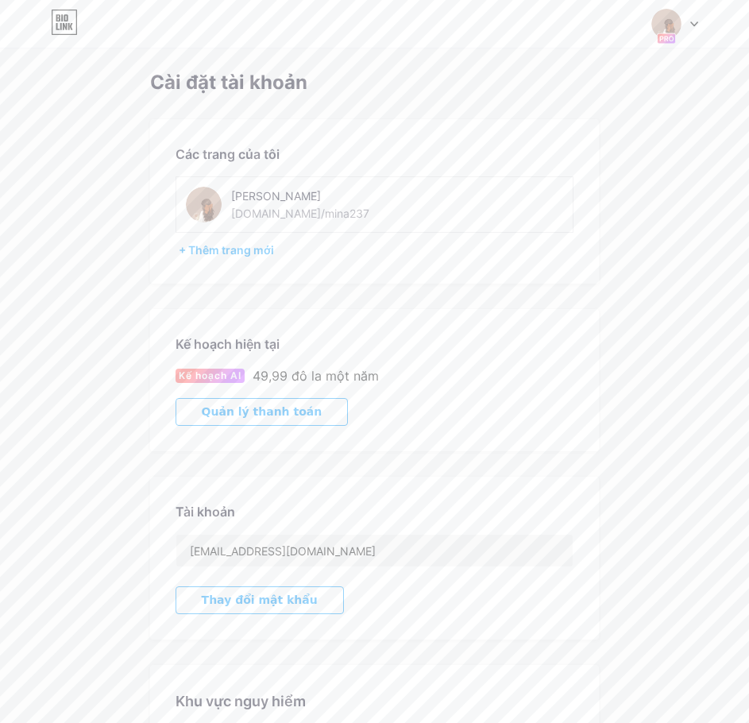
scroll to position [0, 0]
